Goal: Transaction & Acquisition: Book appointment/travel/reservation

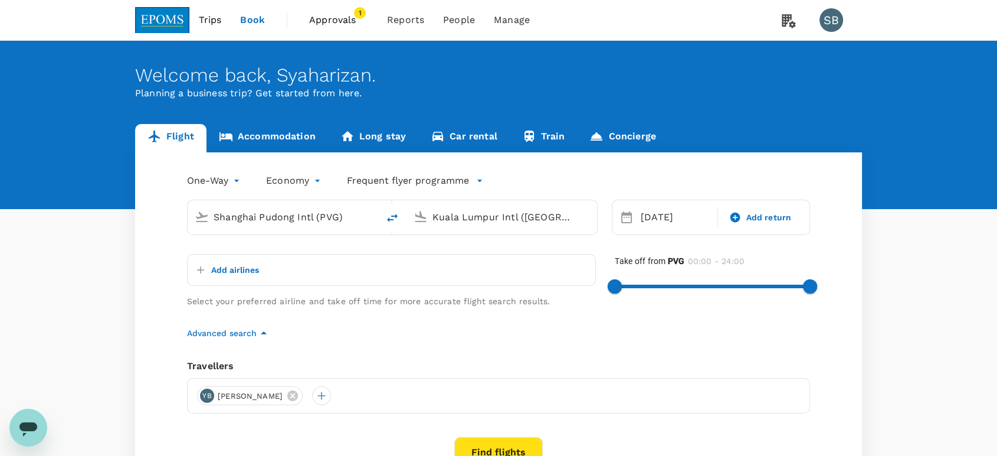
click at [361, 21] on span "Approvals" at bounding box center [338, 20] width 59 height 14
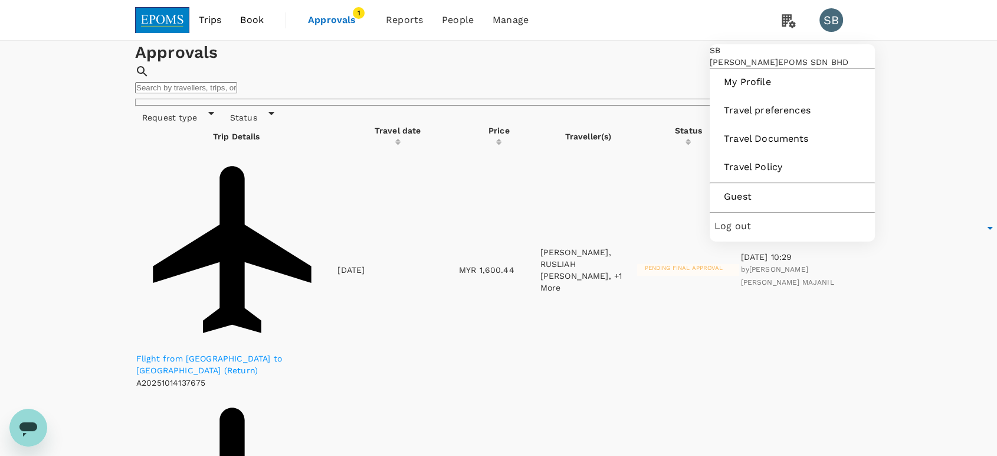
click at [802, 233] on span "Log out" at bounding box center [793, 226] width 156 height 14
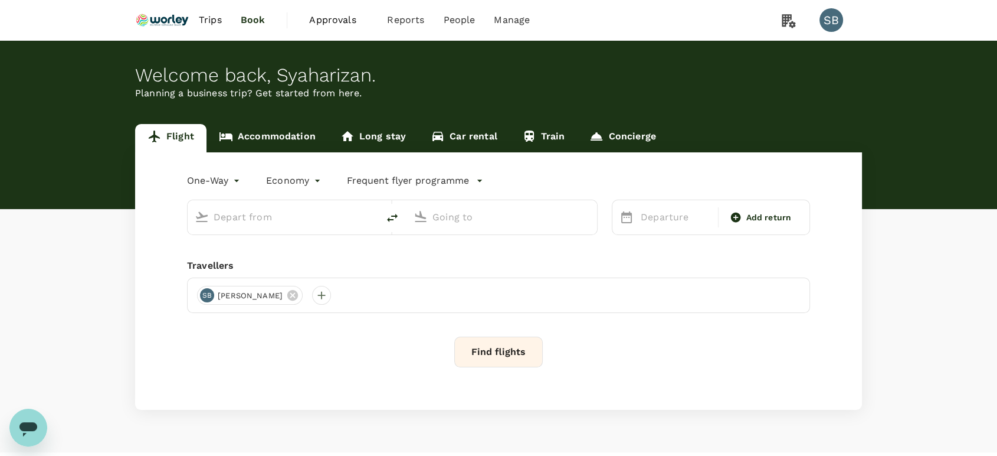
type input "roundtrip"
type input "business"
type input "Kuala Lumpur Intl ([GEOGRAPHIC_DATA])"
type input "Abu Dhabi Intl (AUH)"
